Goal: Transaction & Acquisition: Download file/media

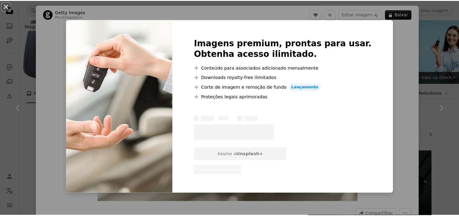
scroll to position [423, 0]
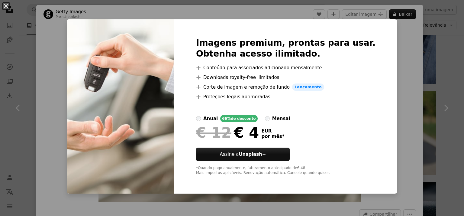
click at [401, 32] on div "An X shape Imagens premium, prontas para usar. Obtenha acesso ilimitado. A plus…" at bounding box center [232, 108] width 464 height 216
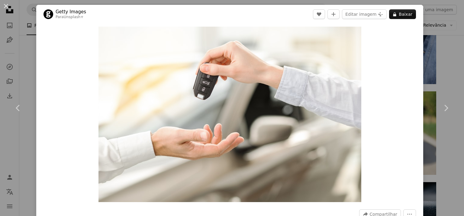
click at [431, 53] on div "An X shape Chevron left Chevron right Getty Images Para Unsplash+ A heart A plu…" at bounding box center [232, 108] width 464 height 216
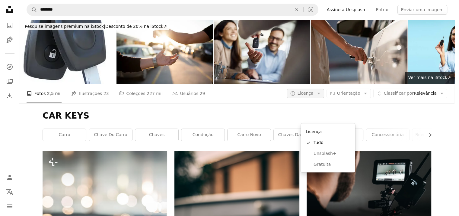
scroll to position [91, 0]
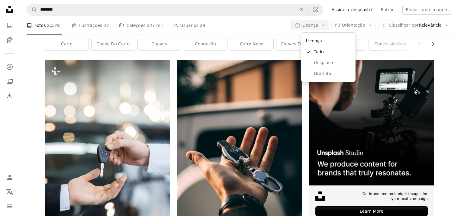
click at [318, 28] on span "Licença" at bounding box center [310, 25] width 16 height 6
click at [320, 76] on span "Gratuita" at bounding box center [332, 74] width 37 height 6
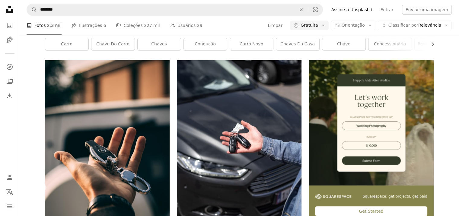
scroll to position [1298, 0]
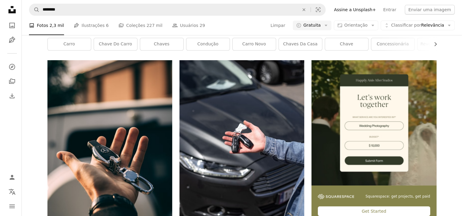
scroll to position [1891, 0]
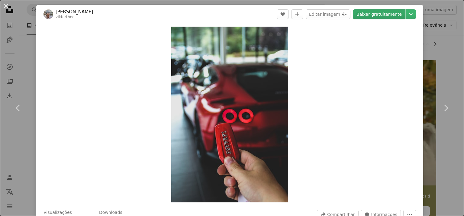
click at [385, 15] on link "Baixar gratuitamente" at bounding box center [379, 14] width 53 height 10
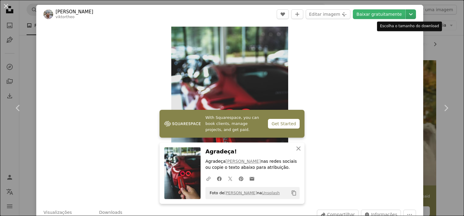
click at [406, 15] on icon "Chevron down" at bounding box center [411, 14] width 10 height 7
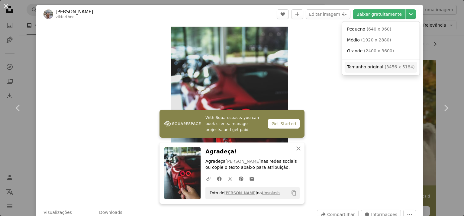
click at [369, 62] on link "Tamanho original ( 3456 x 5184 )" at bounding box center [380, 67] width 72 height 11
